Goal: Obtain resource: Obtain resource

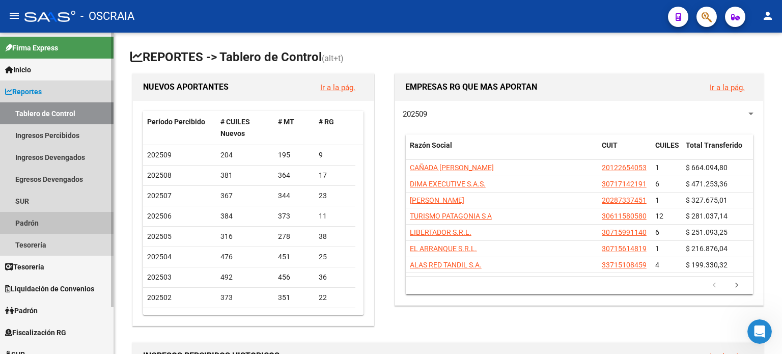
click at [31, 222] on link "Padrón" at bounding box center [56, 223] width 113 height 22
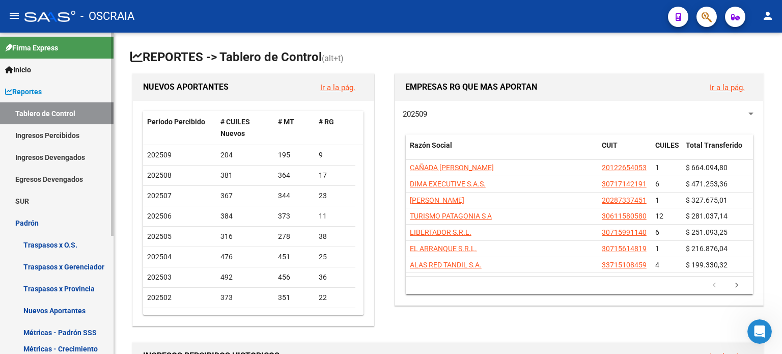
scroll to position [102, 0]
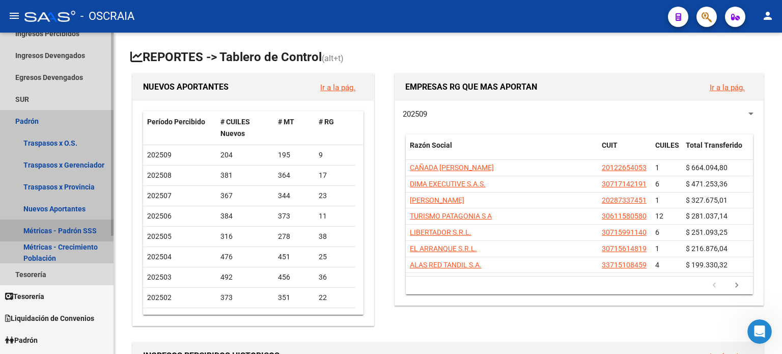
click at [80, 231] on link "Métricas - Padrón SSS" at bounding box center [56, 230] width 113 height 22
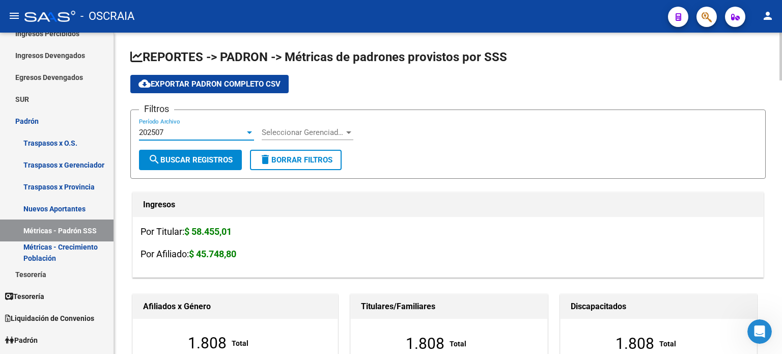
click at [245, 132] on div at bounding box center [249, 132] width 9 height 8
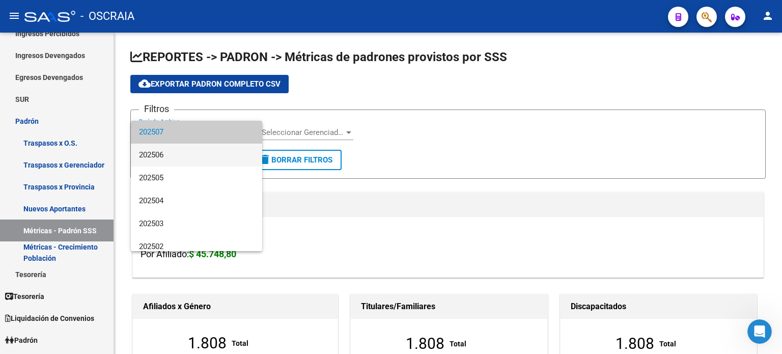
drag, startPoint x: 178, startPoint y: 156, endPoint x: 411, endPoint y: 190, distance: 235.5
click at [393, 189] on div "202507 202506 202505 202504 202503 202502 202501 202412 202411 202410 202409 20…" at bounding box center [391, 177] width 782 height 354
click at [417, 189] on div at bounding box center [391, 177] width 782 height 354
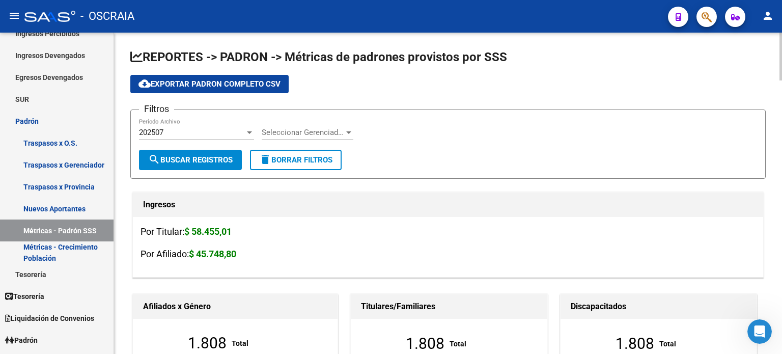
click at [346, 131] on div at bounding box center [348, 132] width 5 height 3
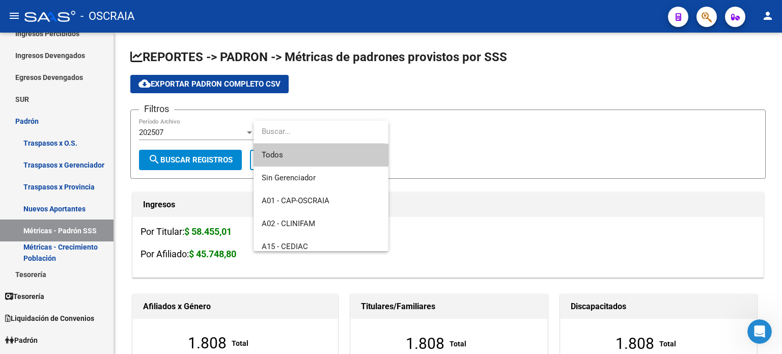
click at [549, 129] on div at bounding box center [391, 177] width 782 height 354
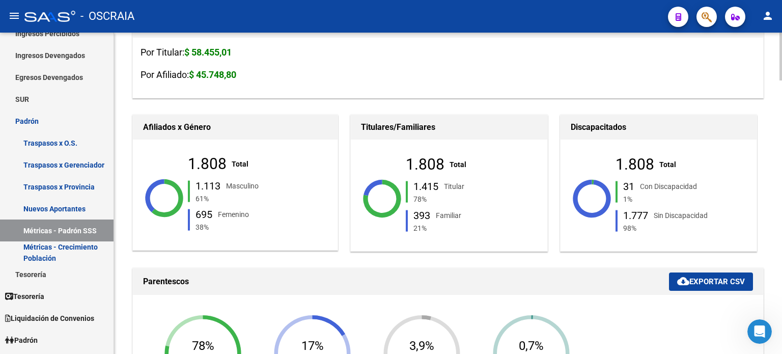
scroll to position [254, 0]
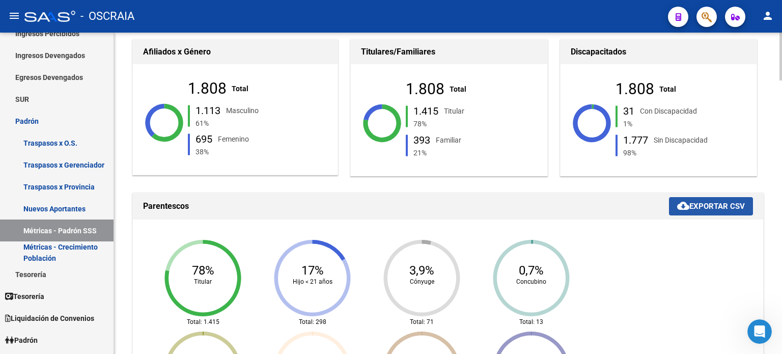
click at [708, 202] on span "cloud_download Exportar CSV" at bounding box center [711, 205] width 68 height 9
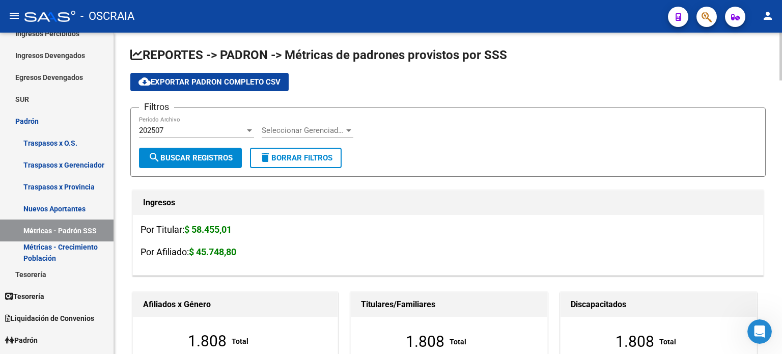
scroll to position [0, 0]
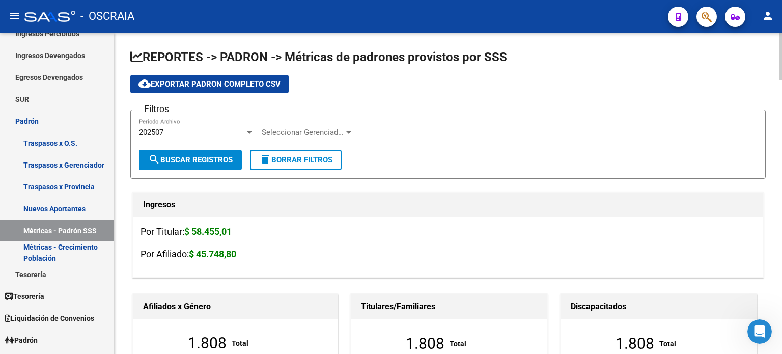
click at [196, 124] on div "202507 Período Archivo" at bounding box center [196, 129] width 115 height 22
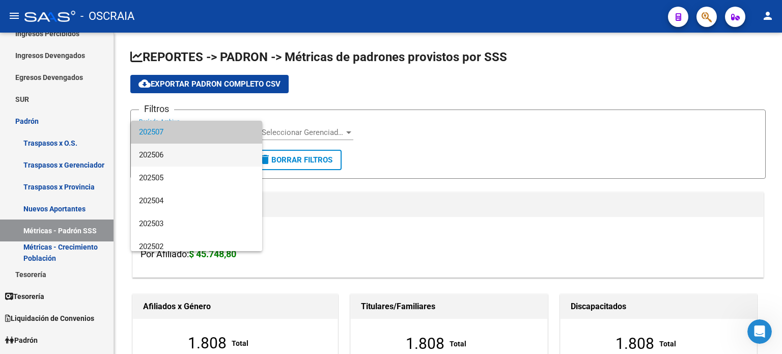
click at [171, 156] on span "202506" at bounding box center [196, 154] width 115 height 23
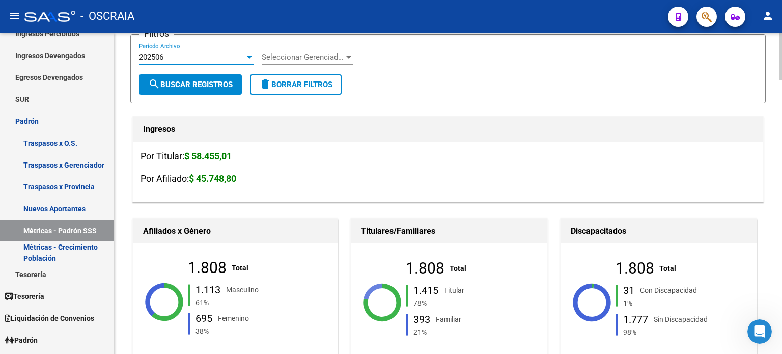
scroll to position [204, 0]
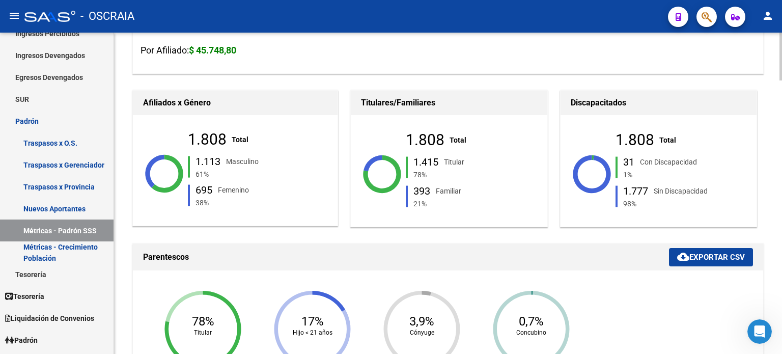
click at [716, 255] on span "cloud_download Exportar CSV" at bounding box center [711, 256] width 68 height 9
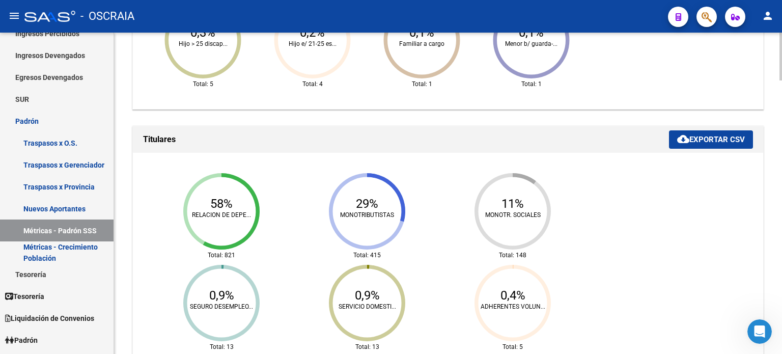
scroll to position [611, 0]
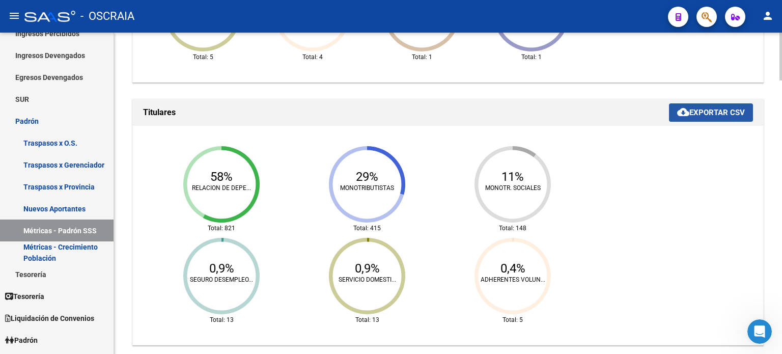
click at [722, 110] on span "cloud_download Exportar CSV" at bounding box center [711, 112] width 68 height 9
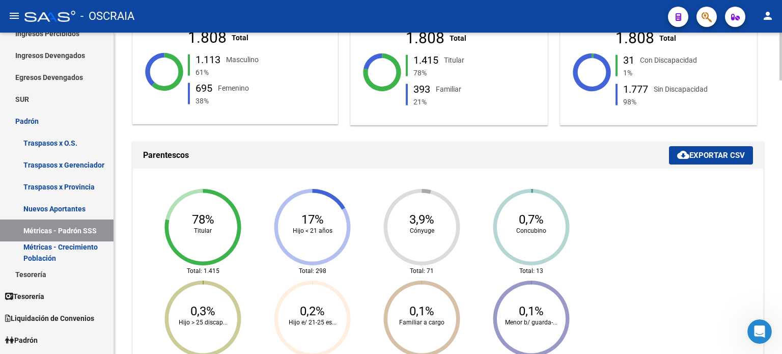
scroll to position [356, 0]
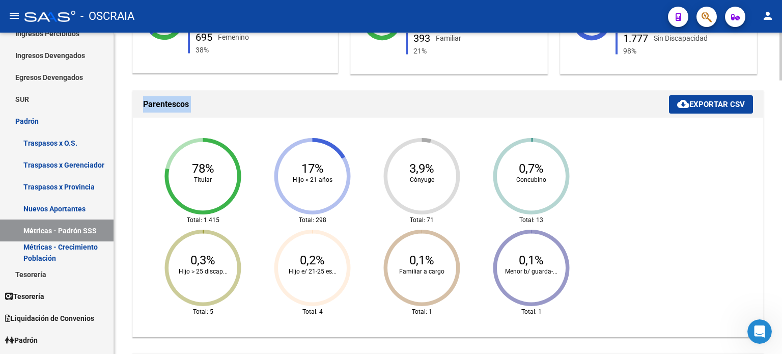
drag, startPoint x: 140, startPoint y: 103, endPoint x: 639, endPoint y: 145, distance: 499.9
click at [645, 254] on div "Parentescos cloud_download Exportar CSV 78% Titular Total: 1.415 17% Hijo < 21 …" at bounding box center [447, 214] width 631 height 246
click at [598, 120] on div "78% Titular Total: 1.415 17% Hijo < 21 años Total: 298 3,9% Cónyuge Total: 71 0…" at bounding box center [448, 227] width 630 height 219
drag, startPoint x: 149, startPoint y: 78, endPoint x: 631, endPoint y: 286, distance: 525.1
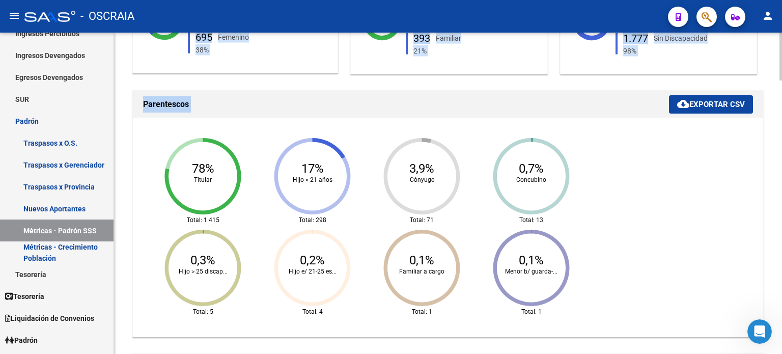
click at [535, 83] on div "1.808 Total 1.415 Titular 78% 393 Familiar 21%" at bounding box center [484, 21] width 156 height 132
drag, startPoint x: 222, startPoint y: 102, endPoint x: 295, endPoint y: 90, distance: 73.3
click at [292, 102] on h1 "Parentescos" at bounding box center [406, 104] width 526 height 16
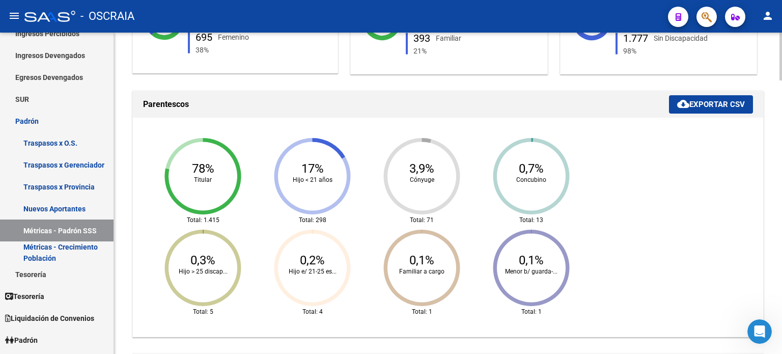
click at [286, 85] on div "1.808 Total 1.113 Masculino 61% 695 [DEMOGRAPHIC_DATA] 38%" at bounding box center [266, 21] width 156 height 132
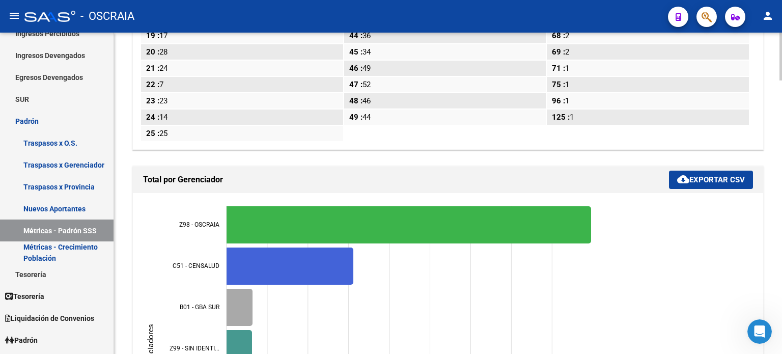
scroll to position [1827, 0]
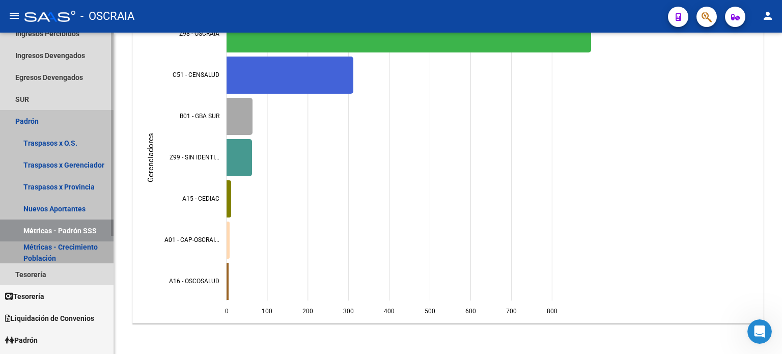
click at [31, 253] on link "Métricas - Crecimiento Población" at bounding box center [56, 252] width 113 height 22
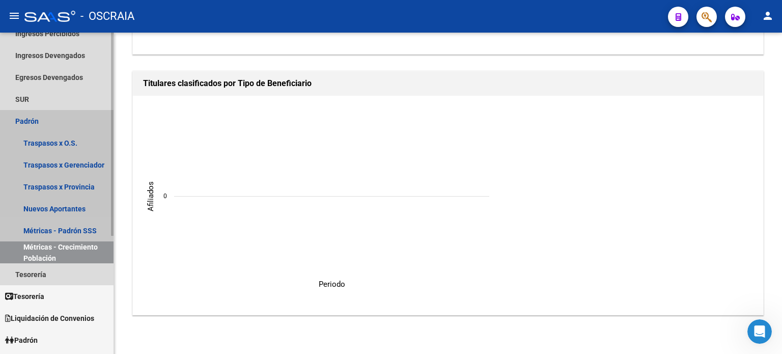
scroll to position [866, 0]
click at [78, 231] on link "Métricas - Padrón SSS" at bounding box center [56, 230] width 113 height 22
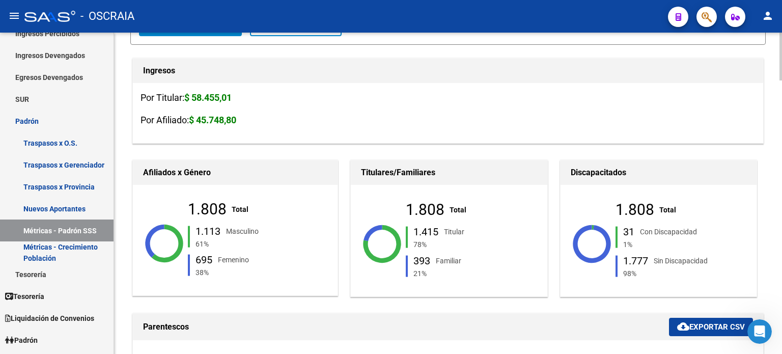
scroll to position [148, 0]
